Goal: Browse casually: Explore the website without a specific task or goal

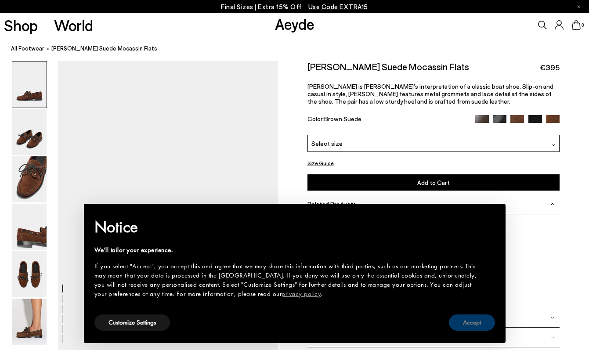
click at [476, 325] on button "Accept" at bounding box center [472, 322] width 46 height 16
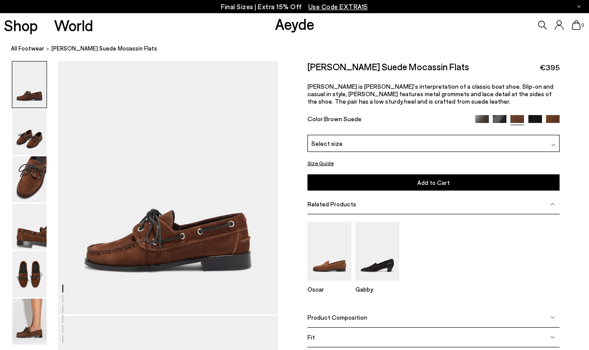
scroll to position [36, 0]
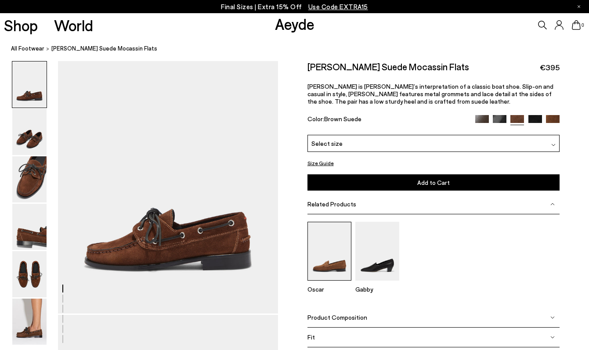
click at [314, 260] on img at bounding box center [329, 251] width 44 height 58
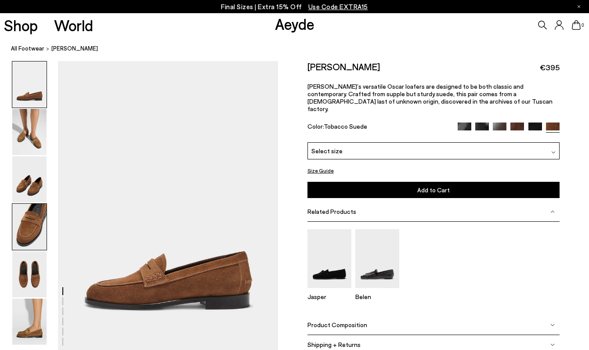
click at [31, 235] on img at bounding box center [29, 227] width 34 height 46
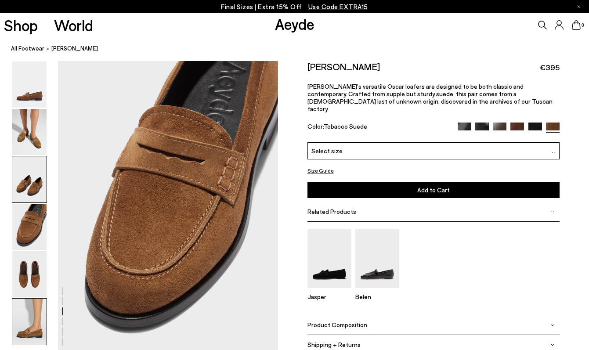
click at [28, 317] on img at bounding box center [29, 322] width 34 height 46
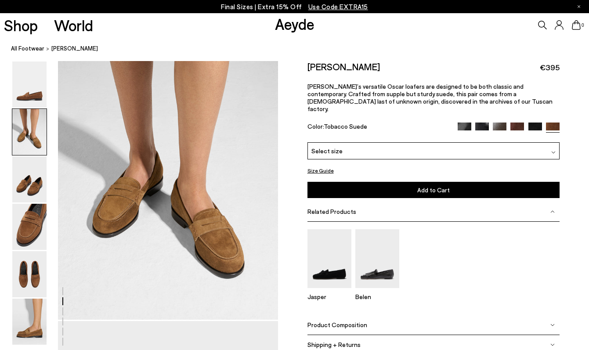
scroll to position [285, 0]
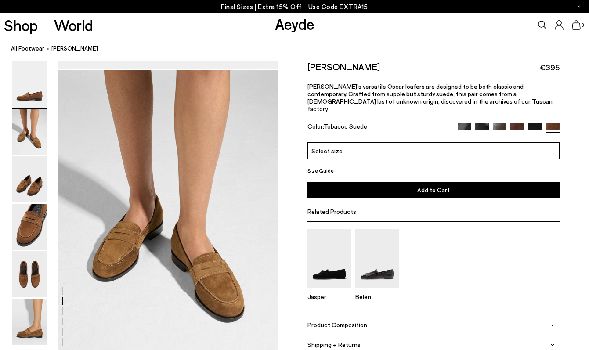
click at [521, 122] on img at bounding box center [517, 129] width 14 height 14
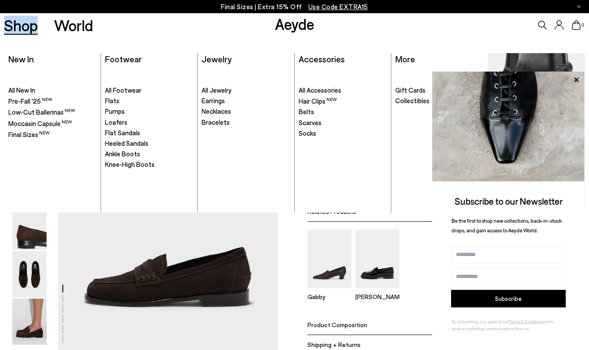
scroll to position [1, 0]
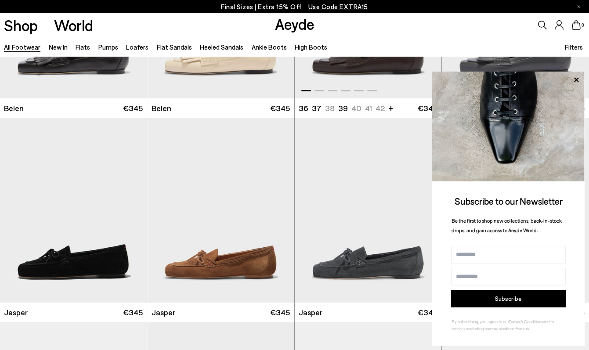
scroll to position [163, 0]
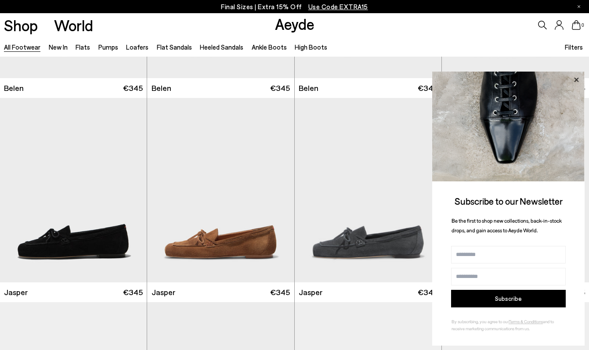
click at [576, 77] on icon at bounding box center [575, 79] width 11 height 11
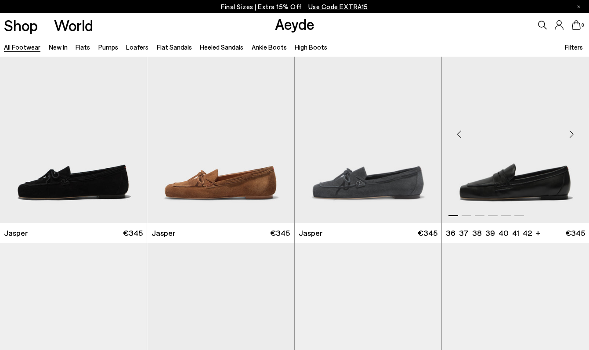
scroll to position [342, 0]
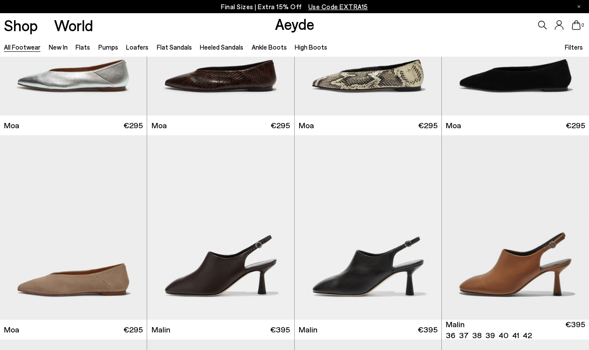
scroll to position [3554, 0]
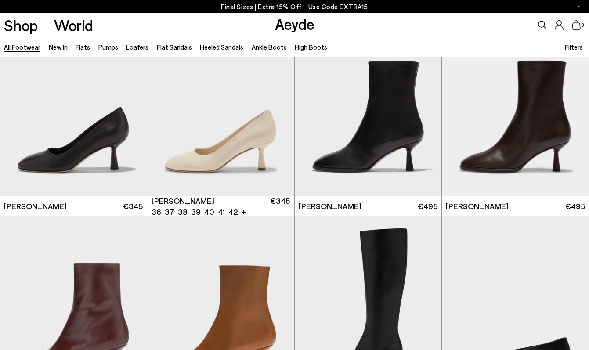
scroll to position [3926, 0]
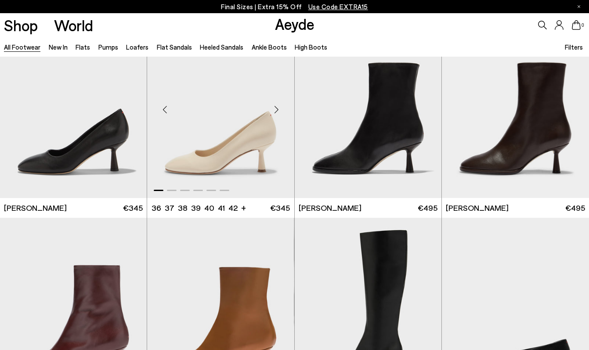
click at [276, 109] on div "Next slide" at bounding box center [276, 109] width 26 height 26
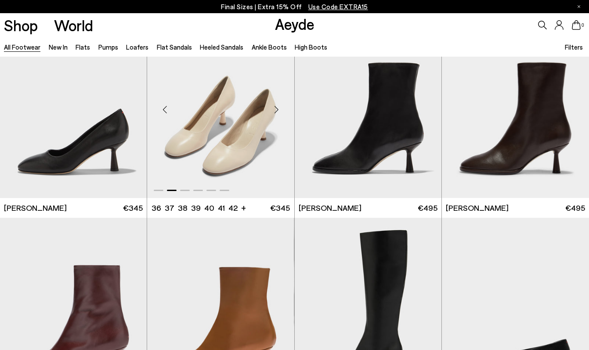
click at [276, 109] on div "Next slide" at bounding box center [276, 109] width 26 height 26
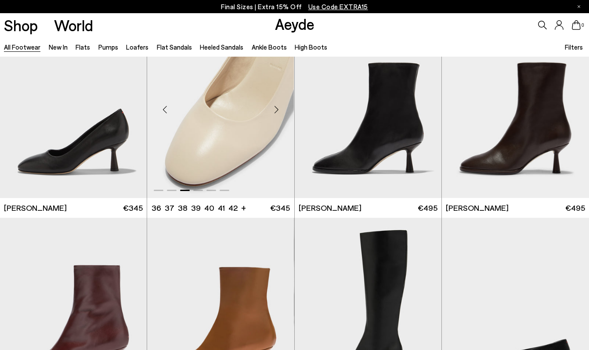
click at [276, 109] on div "Next slide" at bounding box center [276, 109] width 26 height 26
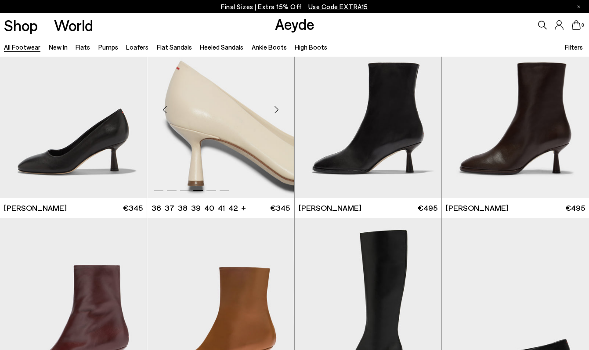
click at [276, 109] on div "Next slide" at bounding box center [276, 109] width 26 height 26
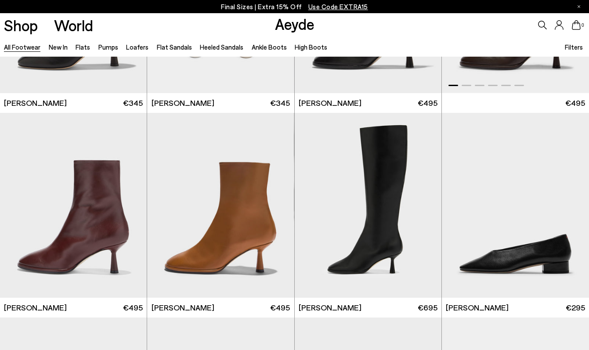
scroll to position [4015, 0]
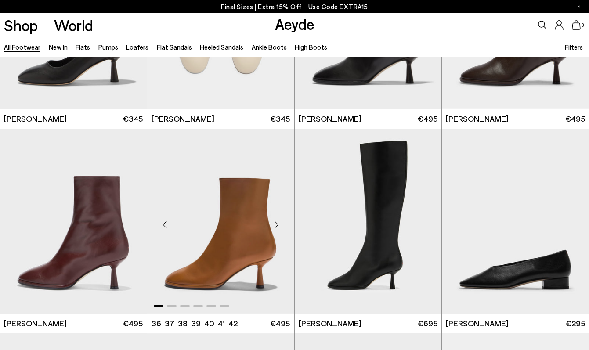
click at [278, 223] on div "Next slide" at bounding box center [276, 225] width 26 height 26
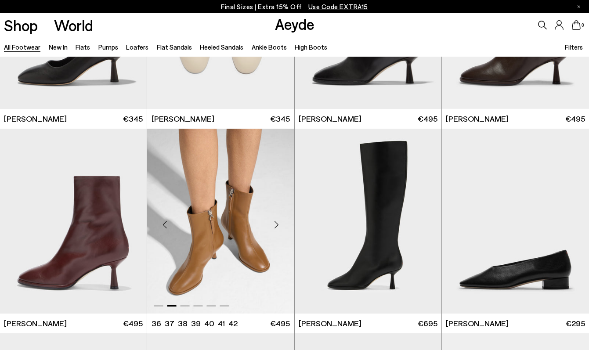
click at [278, 223] on div "Next slide" at bounding box center [276, 225] width 26 height 26
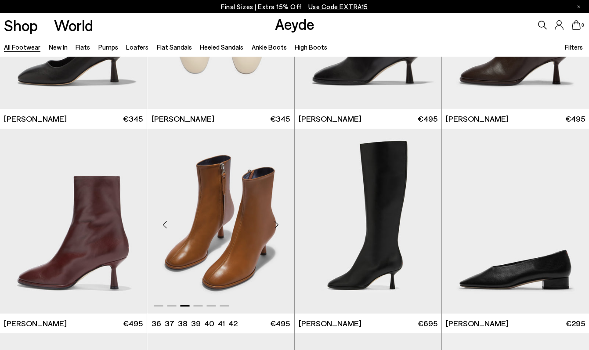
click at [278, 223] on div "Next slide" at bounding box center [276, 225] width 26 height 26
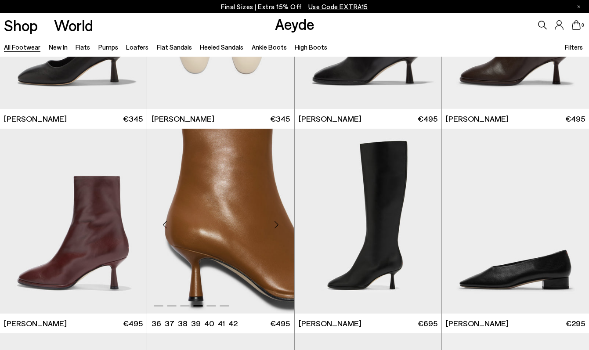
click at [278, 223] on div "Next slide" at bounding box center [276, 225] width 26 height 26
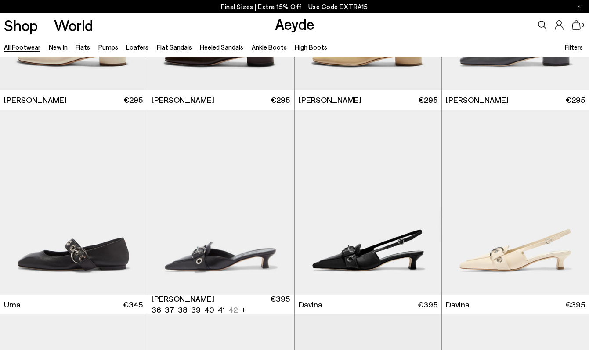
scroll to position [4507, 0]
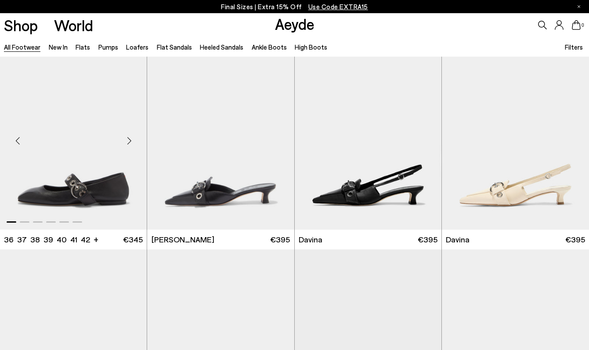
click at [129, 141] on div "Next slide" at bounding box center [129, 140] width 26 height 26
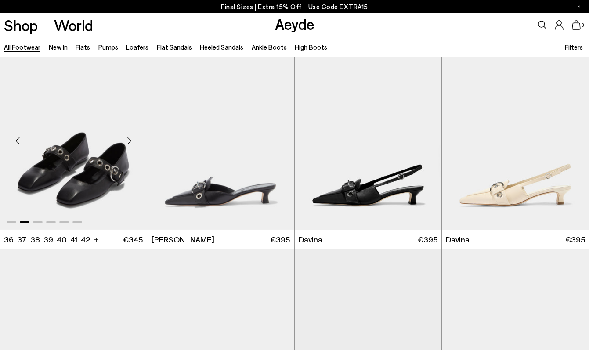
click at [128, 141] on div "Next slide" at bounding box center [129, 140] width 26 height 26
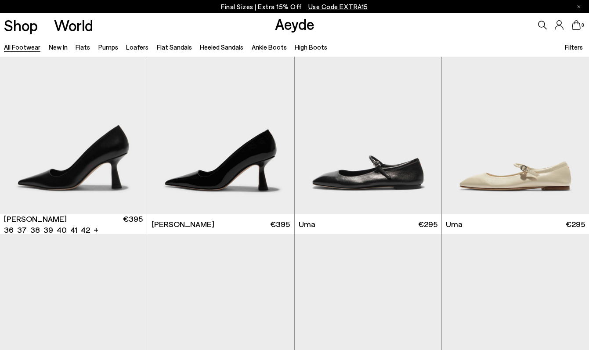
scroll to position [5956, 0]
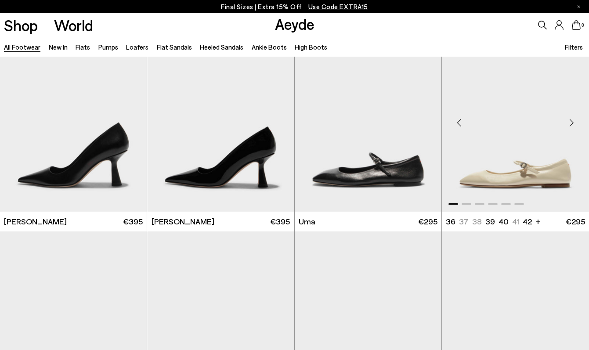
click at [567, 125] on div "Next slide" at bounding box center [571, 123] width 26 height 26
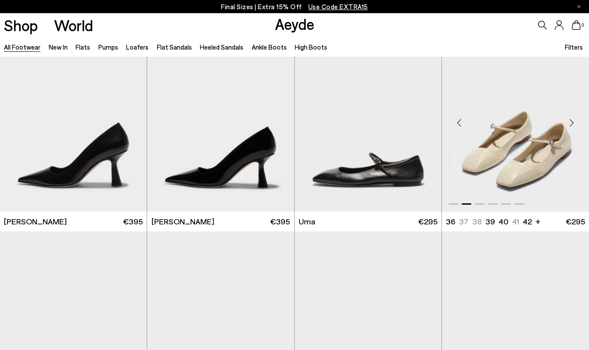
click at [567, 125] on div "Next slide" at bounding box center [571, 123] width 26 height 26
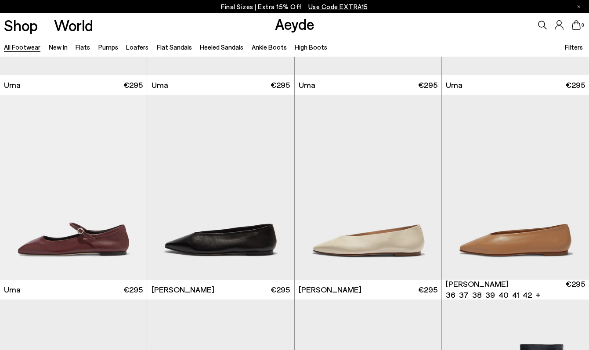
scroll to position [6299, 0]
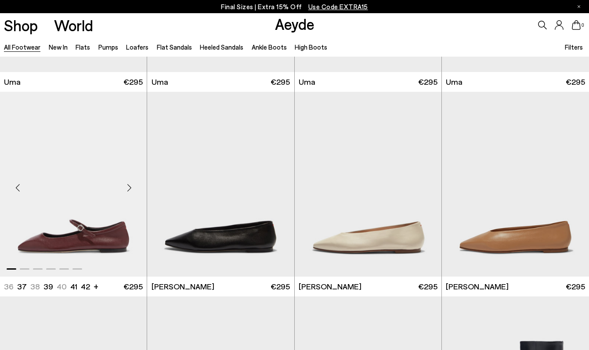
click at [129, 189] on div "Next slide" at bounding box center [129, 188] width 26 height 26
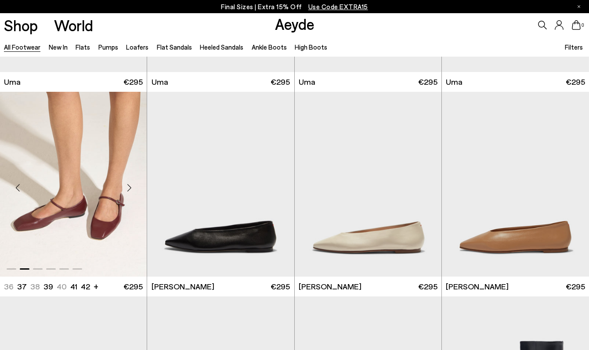
click at [129, 189] on div "Next slide" at bounding box center [129, 188] width 26 height 26
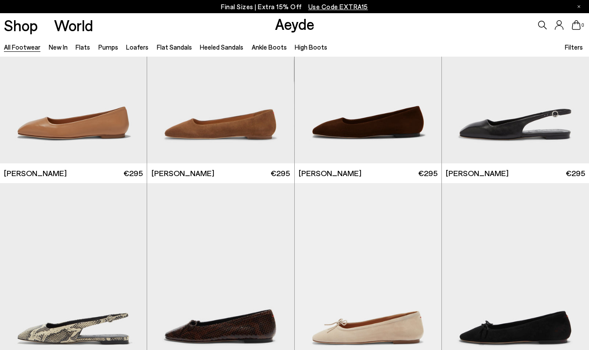
scroll to position [7106, 0]
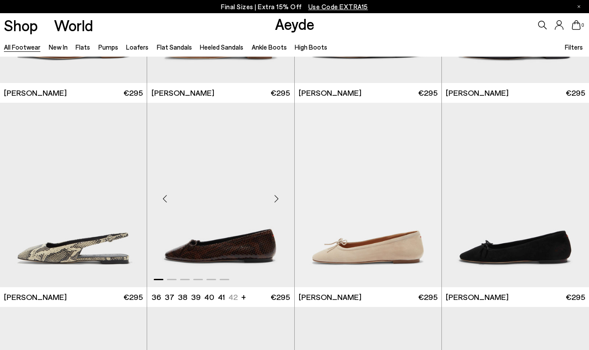
click at [276, 198] on div "Next slide" at bounding box center [276, 198] width 26 height 26
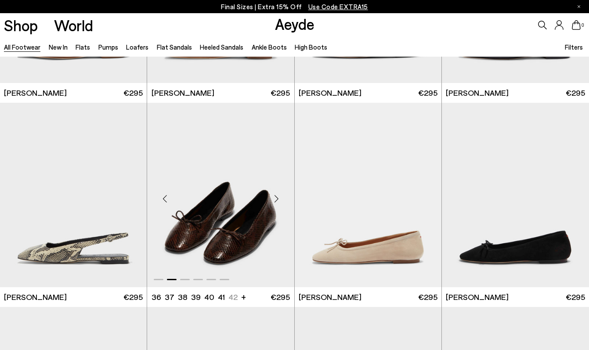
click at [276, 198] on div "Next slide" at bounding box center [276, 198] width 26 height 26
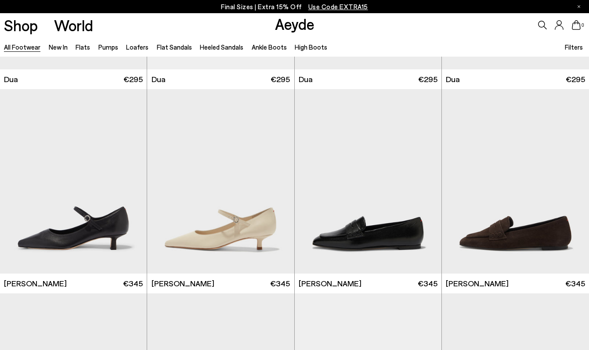
scroll to position [8367, 0]
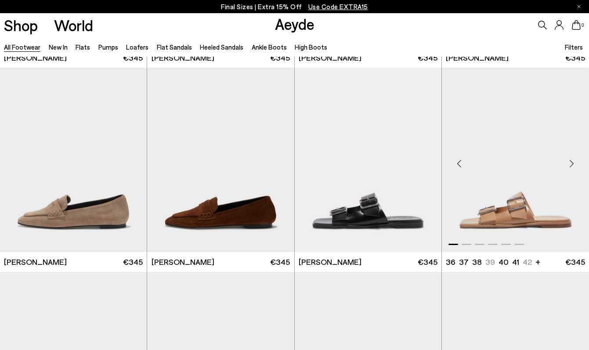
click at [573, 162] on div "Next slide" at bounding box center [571, 163] width 26 height 26
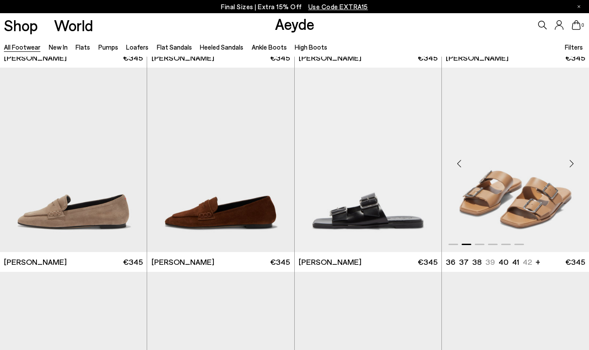
click at [573, 162] on div "Next slide" at bounding box center [571, 163] width 26 height 26
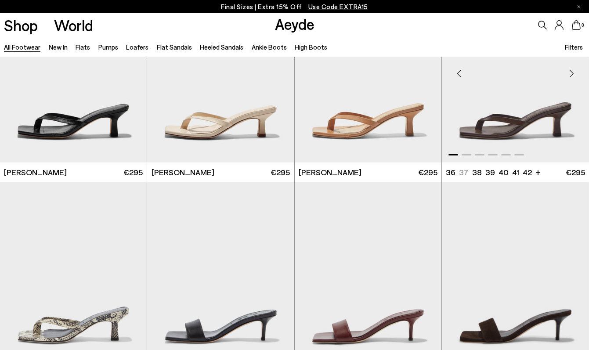
scroll to position [8621, 0]
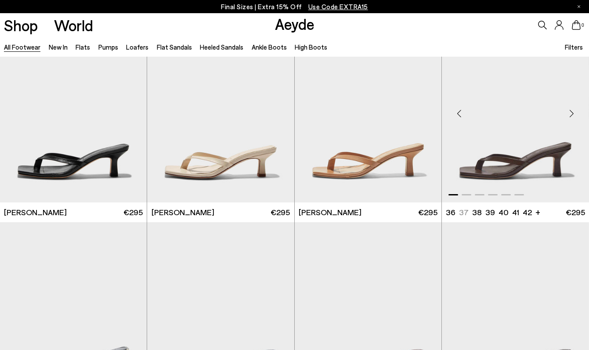
click at [570, 114] on div "Next slide" at bounding box center [571, 114] width 26 height 26
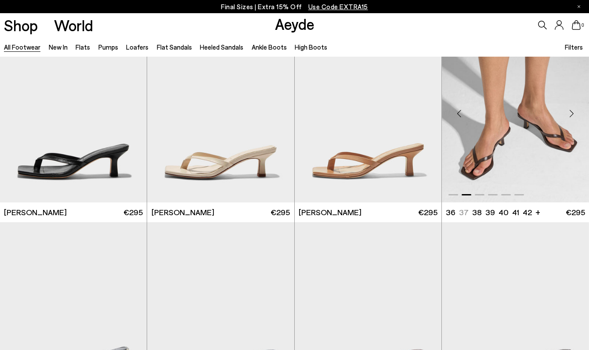
click at [570, 114] on div "Next slide" at bounding box center [571, 114] width 26 height 26
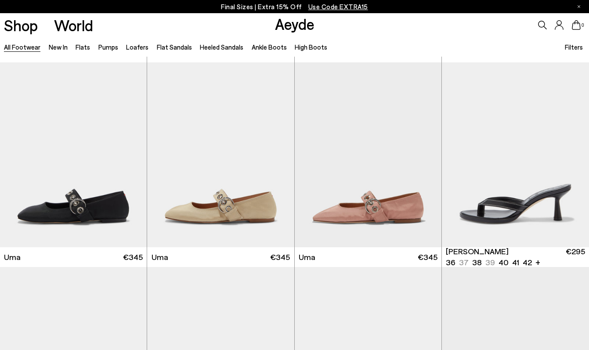
scroll to position [9190, 0]
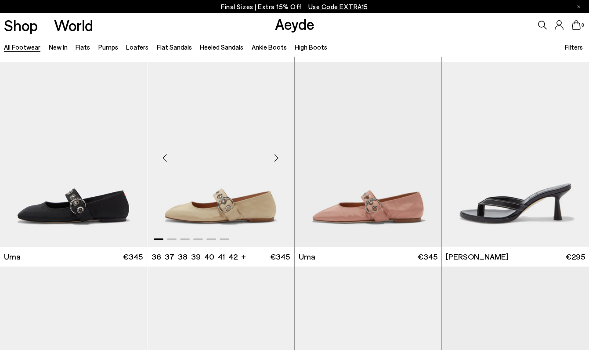
click at [274, 159] on div "Next slide" at bounding box center [276, 158] width 26 height 26
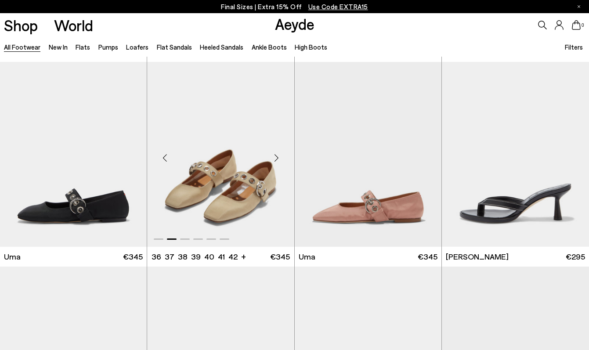
click at [274, 159] on div "Next slide" at bounding box center [276, 158] width 26 height 26
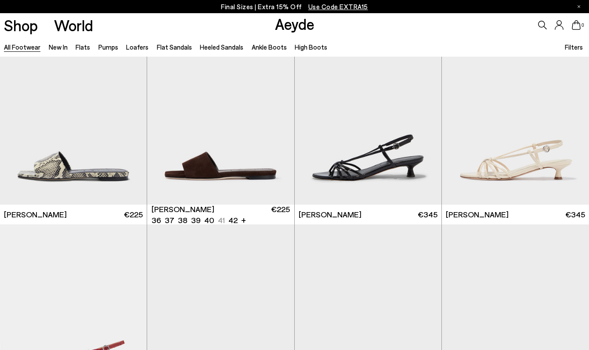
scroll to position [11127, 0]
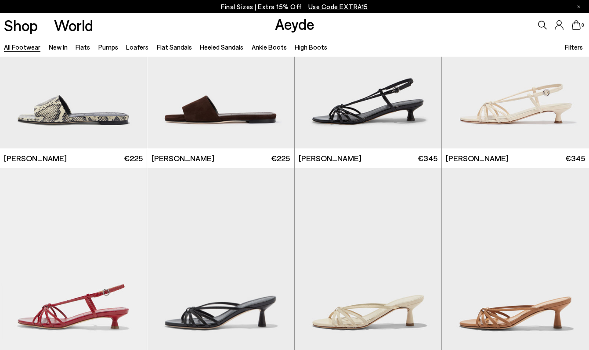
scroll to position [11415, 0]
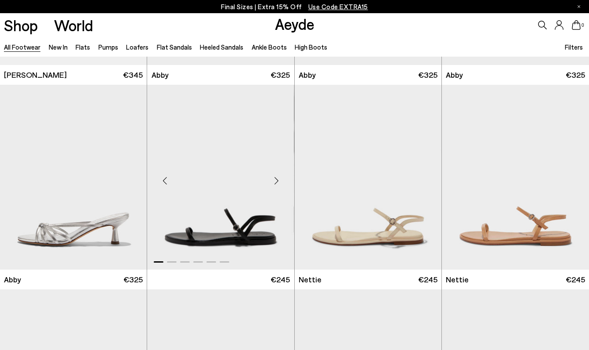
click at [275, 182] on div "Next slide" at bounding box center [276, 181] width 26 height 26
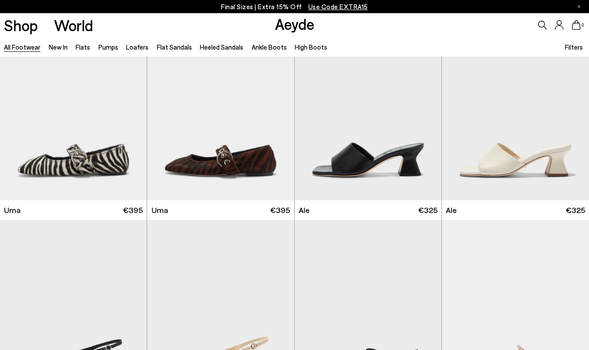
scroll to position [12310, 0]
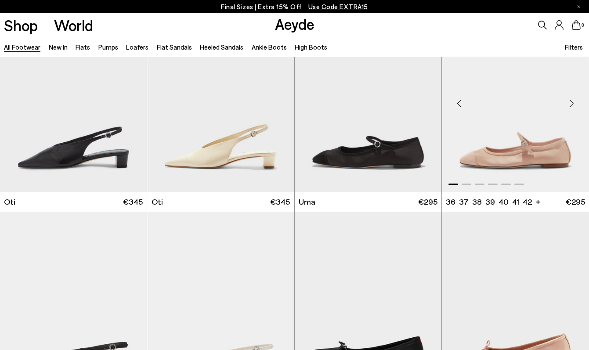
click at [571, 103] on div "Next slide" at bounding box center [571, 103] width 26 height 26
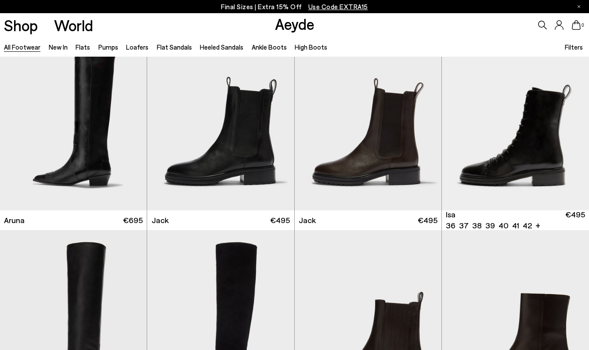
scroll to position [13711, 0]
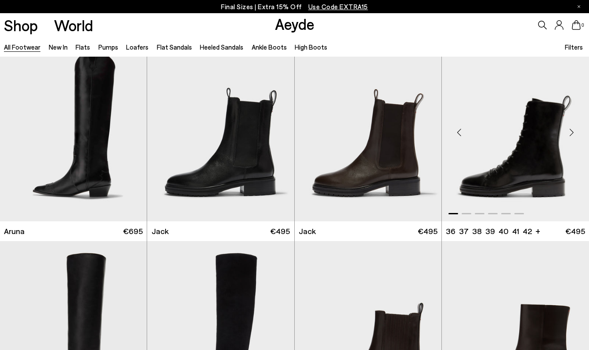
click at [572, 134] on div "Next slide" at bounding box center [571, 132] width 26 height 26
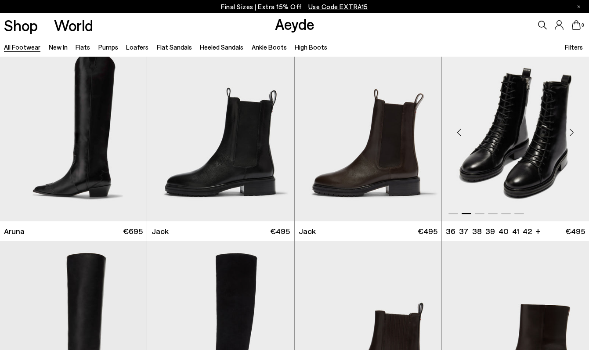
click at [572, 134] on div "Next slide" at bounding box center [571, 132] width 26 height 26
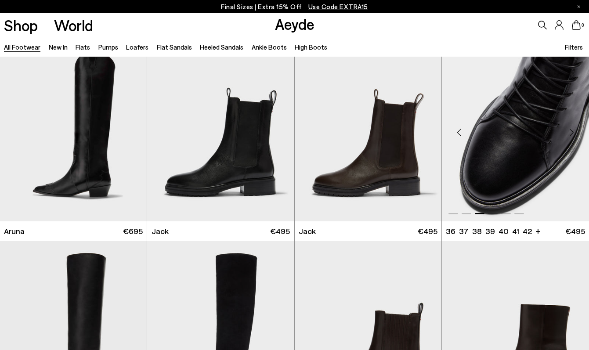
click at [572, 134] on div "Next slide" at bounding box center [571, 132] width 26 height 26
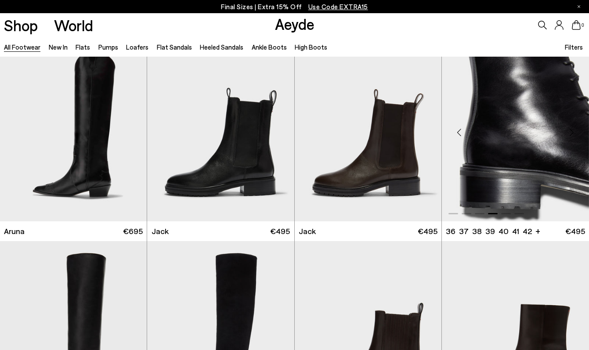
click at [572, 134] on div "Next slide" at bounding box center [571, 132] width 26 height 26
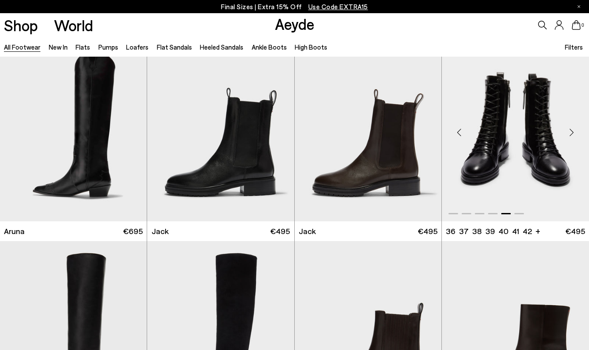
click at [572, 134] on div "Next slide" at bounding box center [571, 132] width 26 height 26
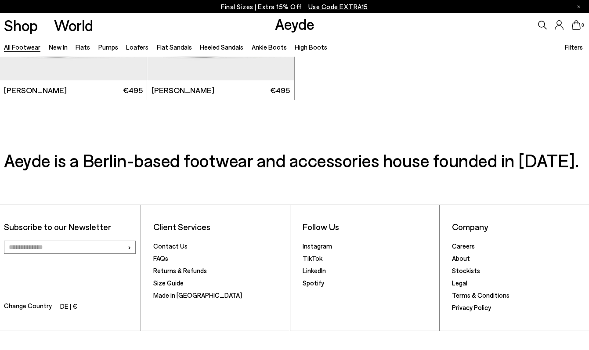
scroll to position [14261, 0]
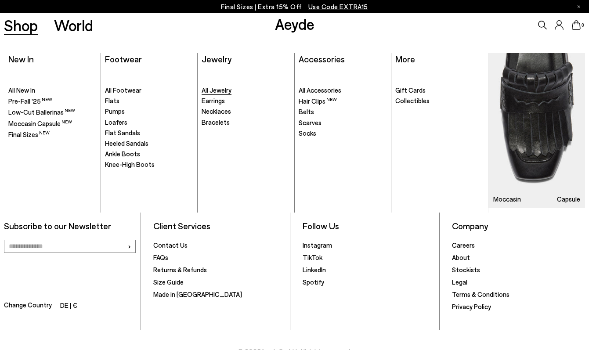
click at [210, 90] on span "All Jewelry" at bounding box center [217, 90] width 30 height 8
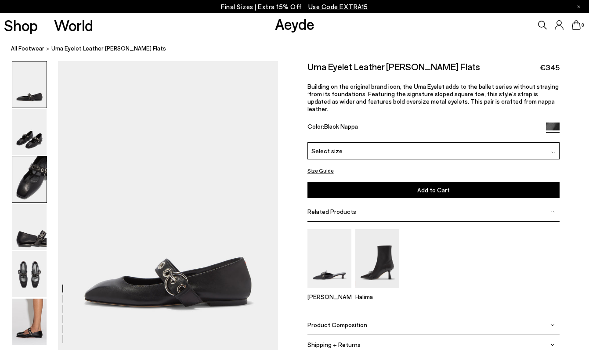
click at [39, 185] on img at bounding box center [29, 179] width 34 height 46
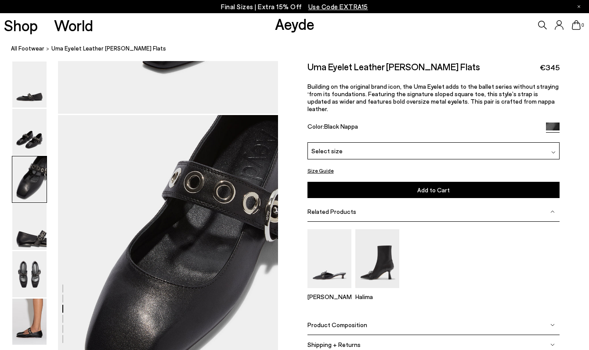
scroll to position [585, 0]
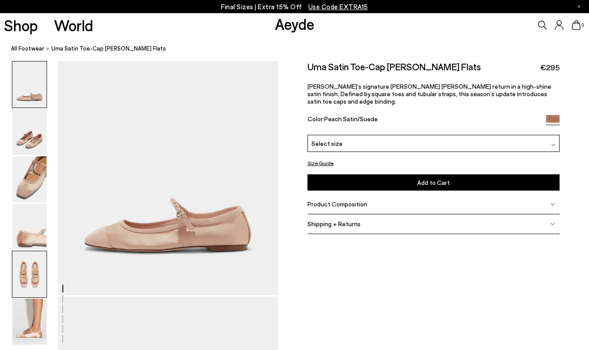
click at [43, 274] on img at bounding box center [29, 274] width 34 height 46
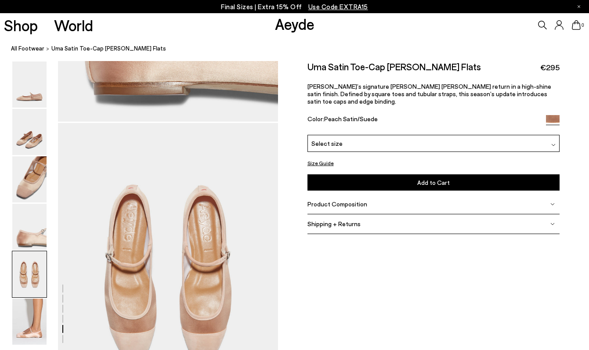
scroll to position [1174, 0]
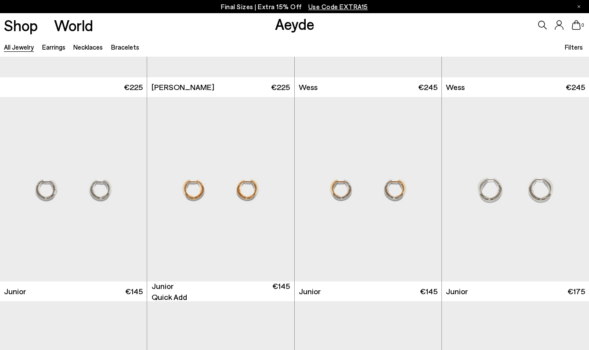
scroll to position [354, 0]
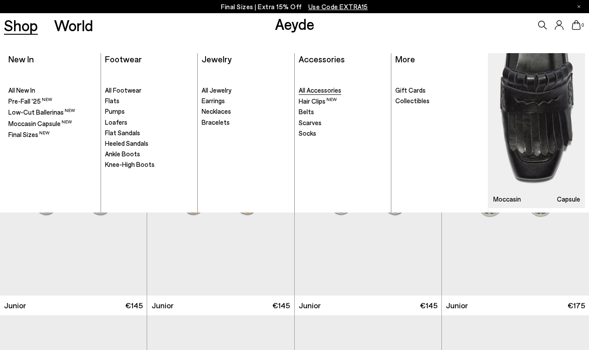
click at [315, 90] on span "All Accessories" at bounding box center [320, 90] width 43 height 8
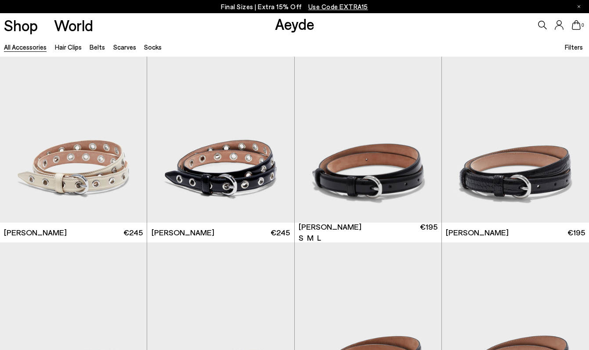
scroll to position [19, 0]
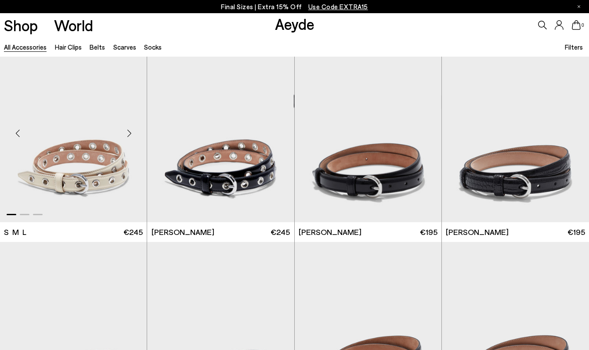
click at [129, 133] on div "Next slide" at bounding box center [129, 133] width 26 height 26
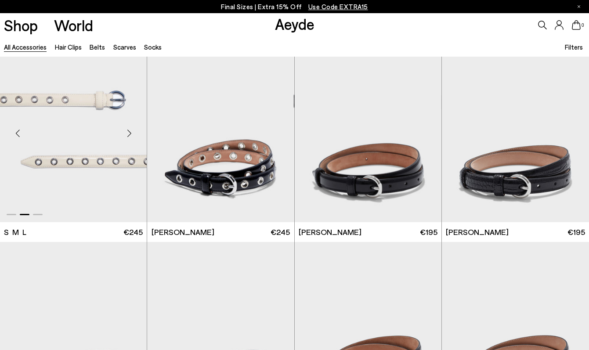
click at [129, 133] on div "Next slide" at bounding box center [129, 133] width 26 height 26
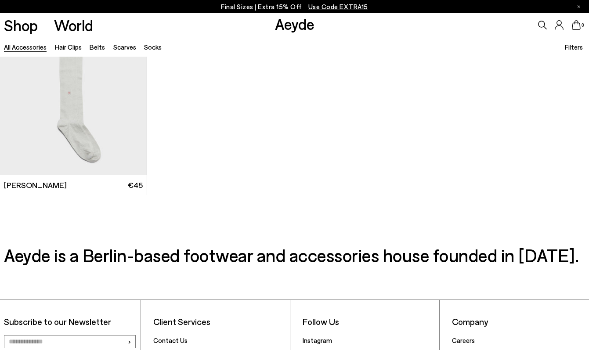
scroll to position [2370, 0]
